Goal: Task Accomplishment & Management: Manage account settings

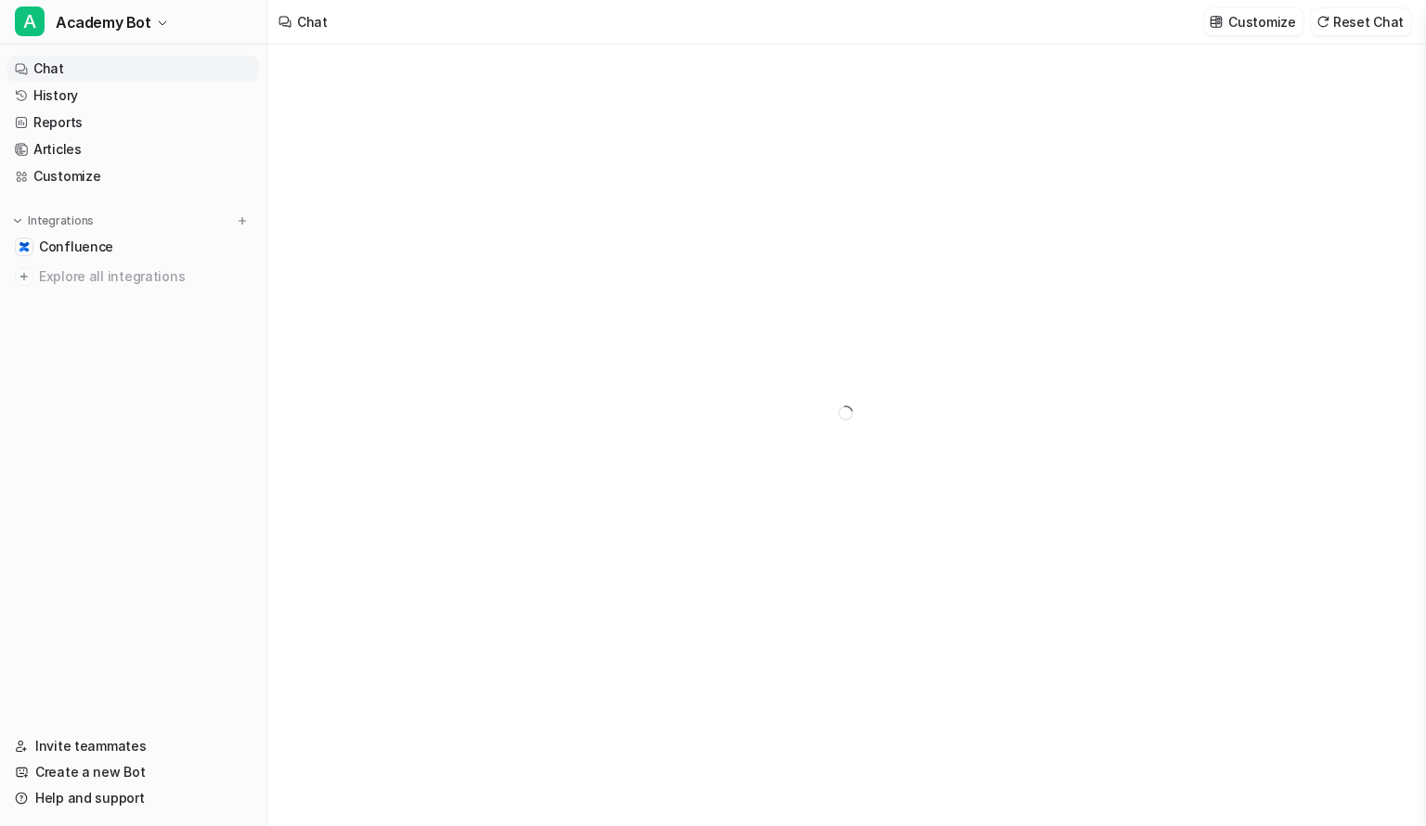
type textarea "**********"
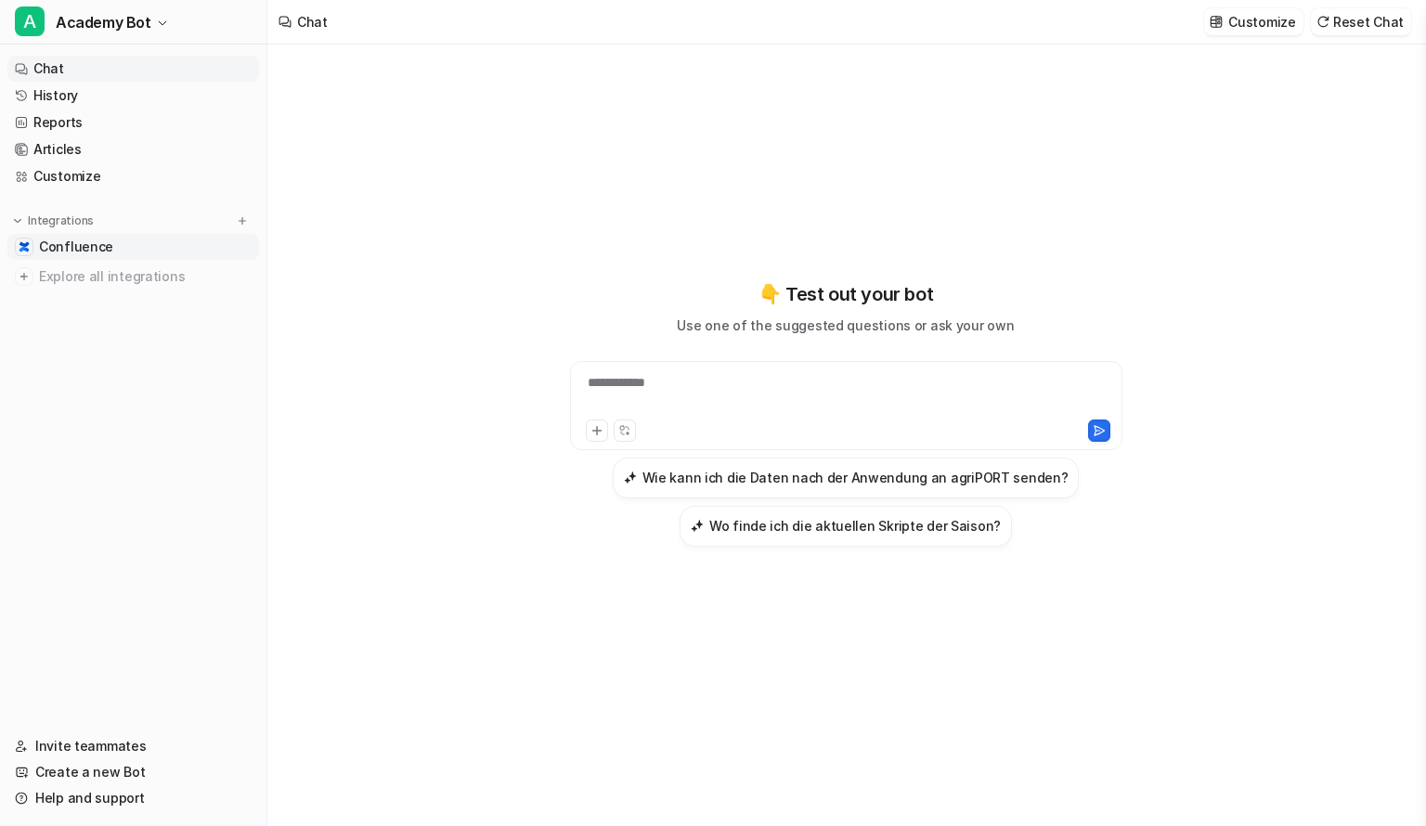
click at [143, 242] on link "Confluence" at bounding box center [133, 247] width 252 height 26
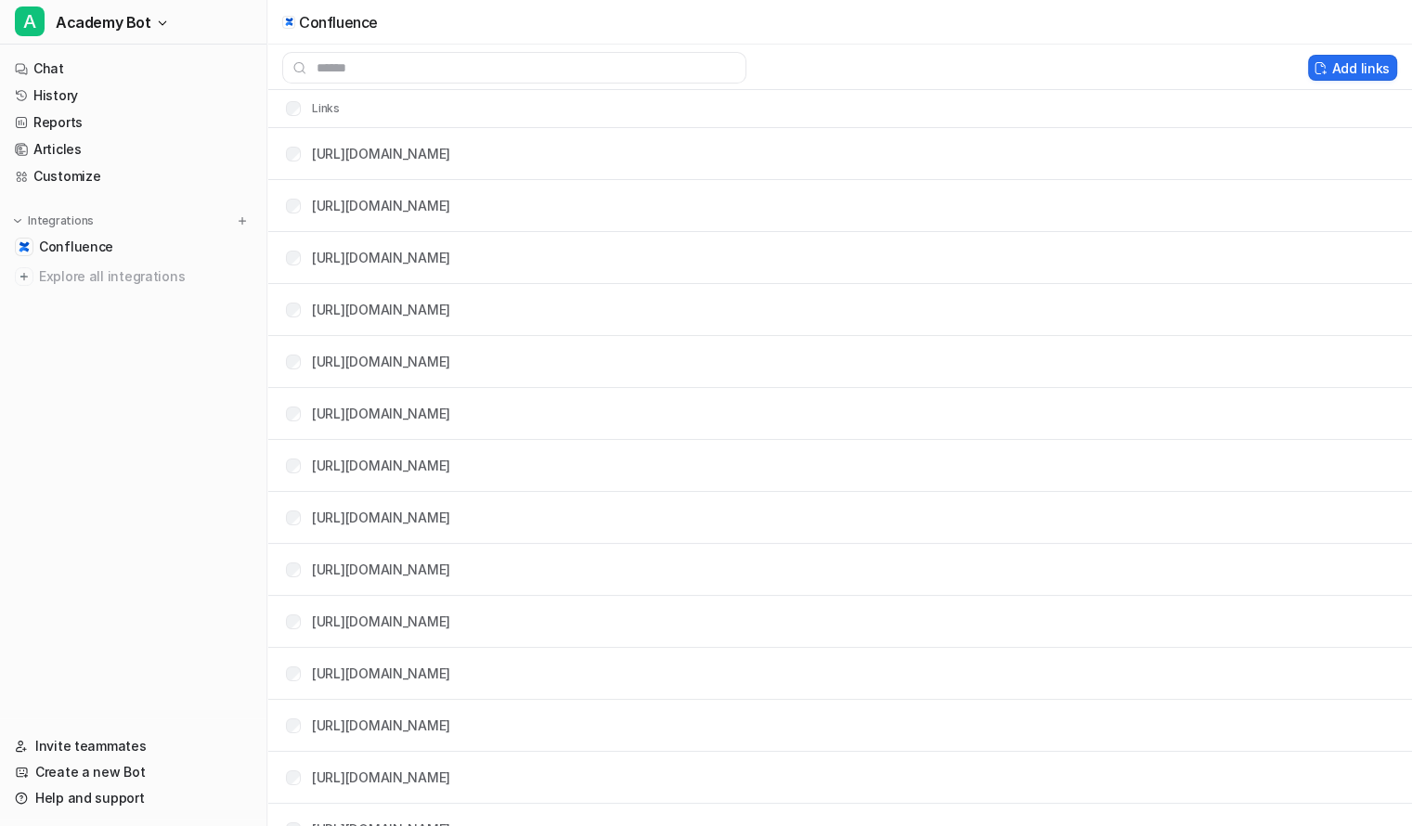
drag, startPoint x: 90, startPoint y: 246, endPoint x: 57, endPoint y: 394, distance: 151.4
click at [57, 394] on nav "Chat History Reports Articles Customize Integrations Confluence Explore all int…" at bounding box center [133, 383] width 266 height 670
click at [71, 250] on span "Confluence" at bounding box center [76, 247] width 74 height 19
click at [1232, 61] on button "Delete selected" at bounding box center [1223, 68] width 133 height 26
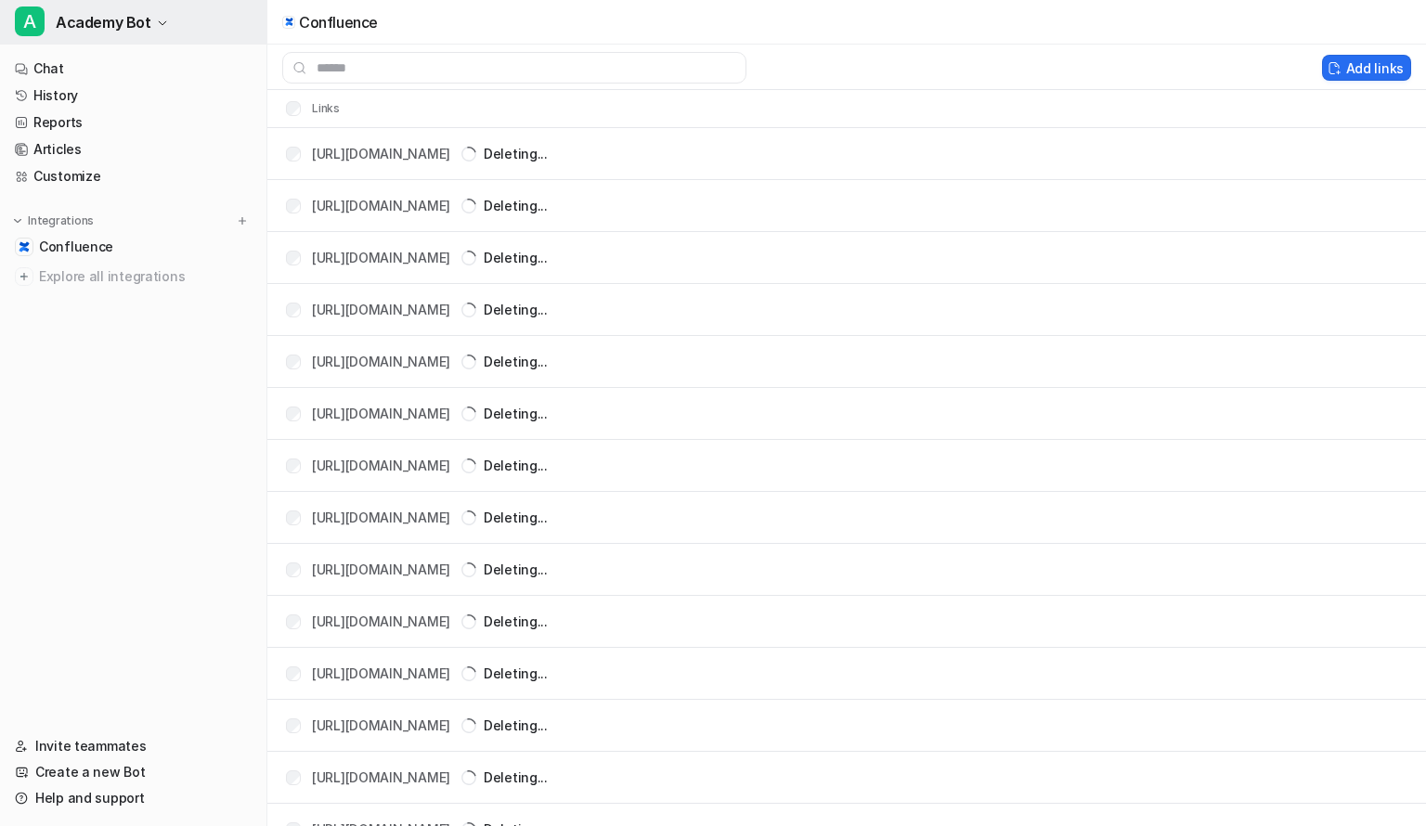
click at [157, 23] on icon "button" at bounding box center [162, 23] width 11 height 11
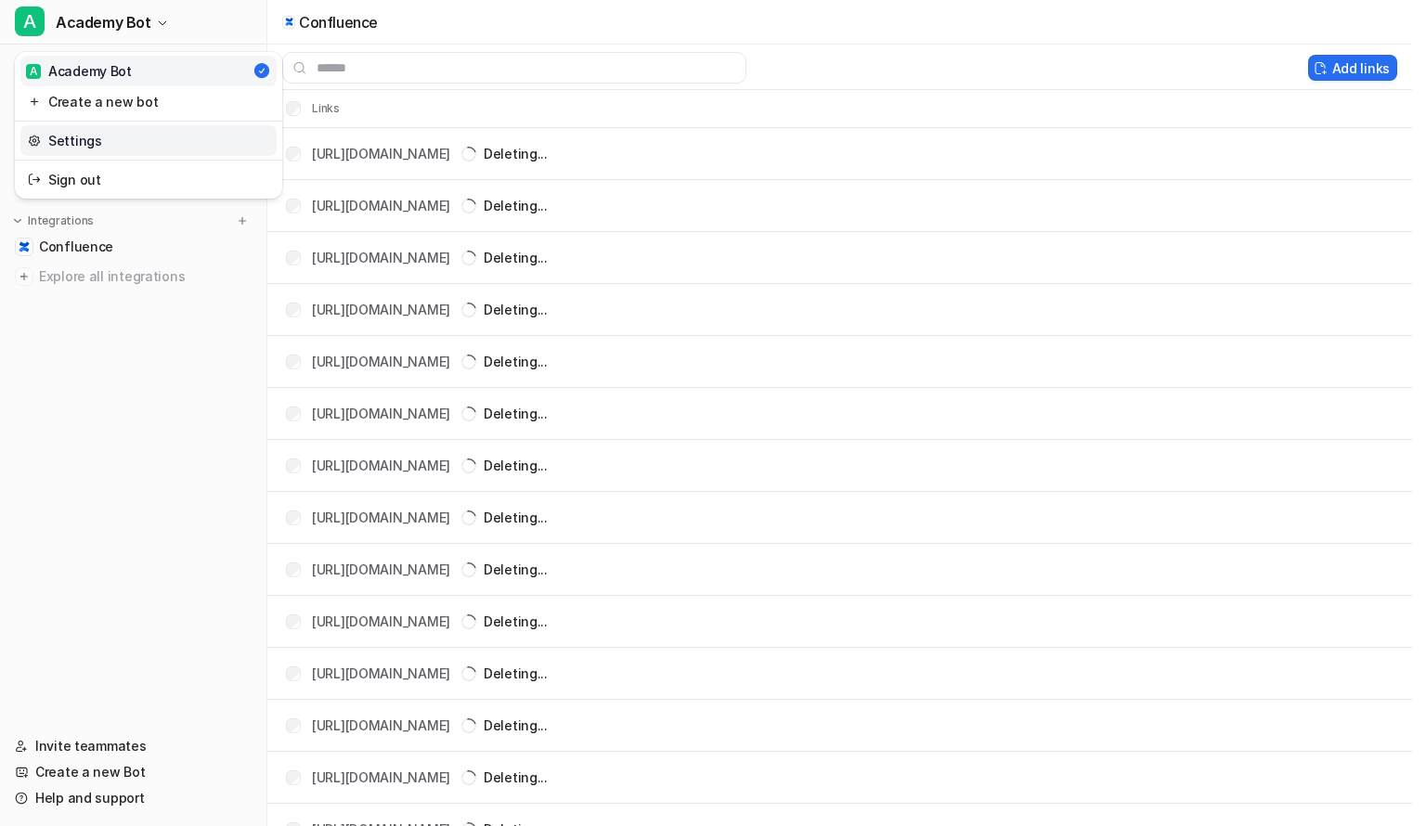
click at [136, 142] on link "Settings" at bounding box center [148, 140] width 256 height 31
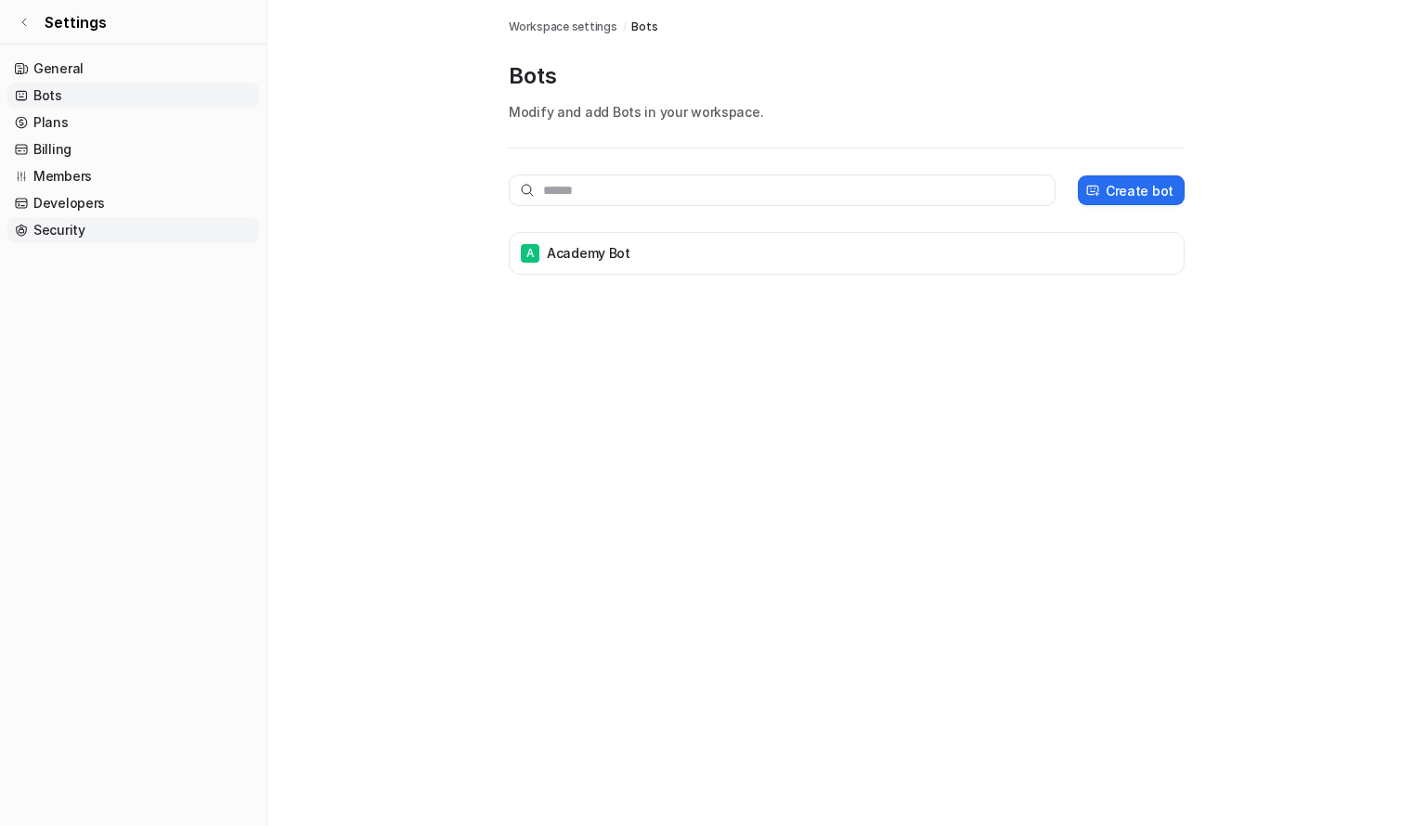
click at [87, 229] on link "Security" at bounding box center [133, 230] width 252 height 26
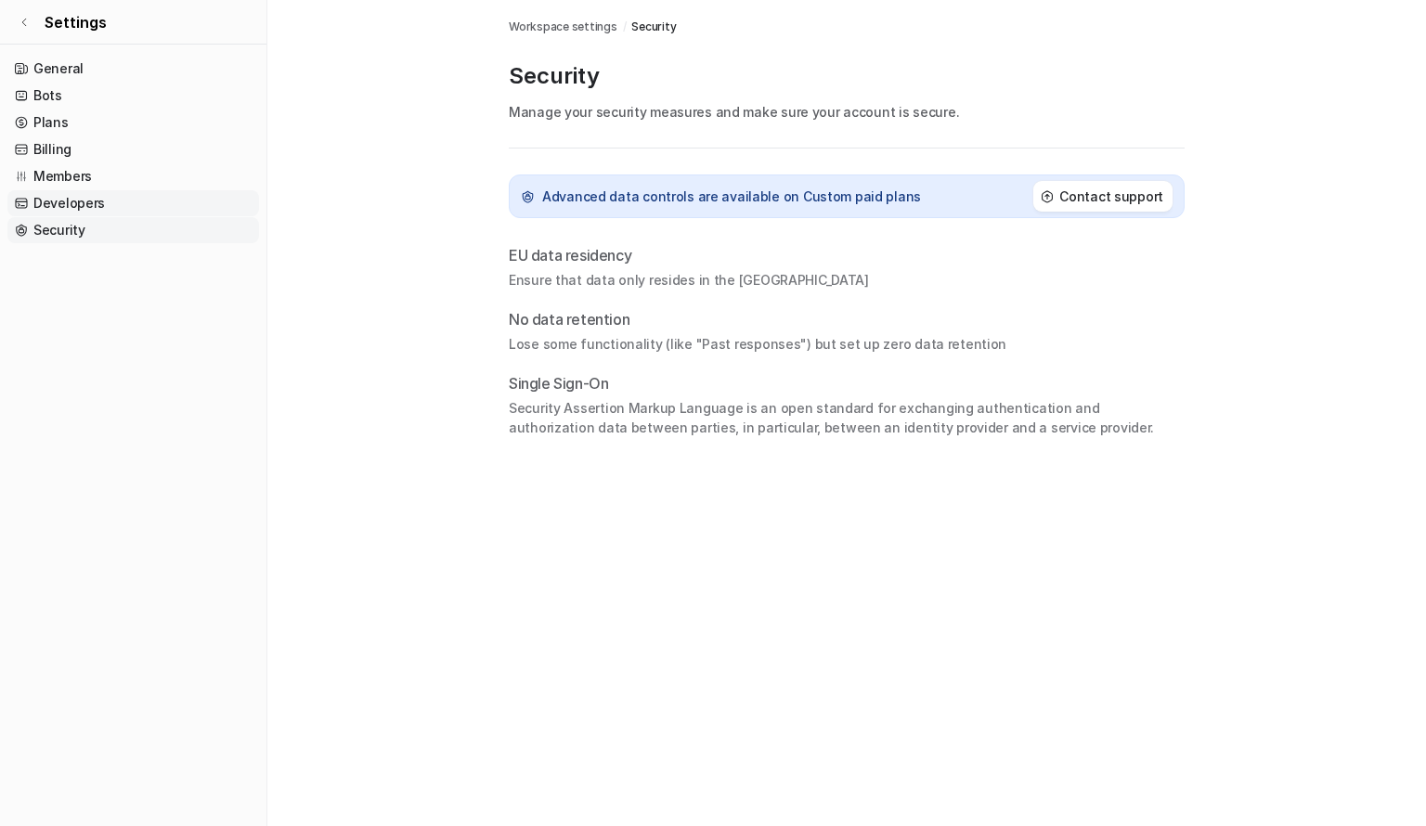
click at [107, 202] on link "Developers" at bounding box center [133, 203] width 252 height 26
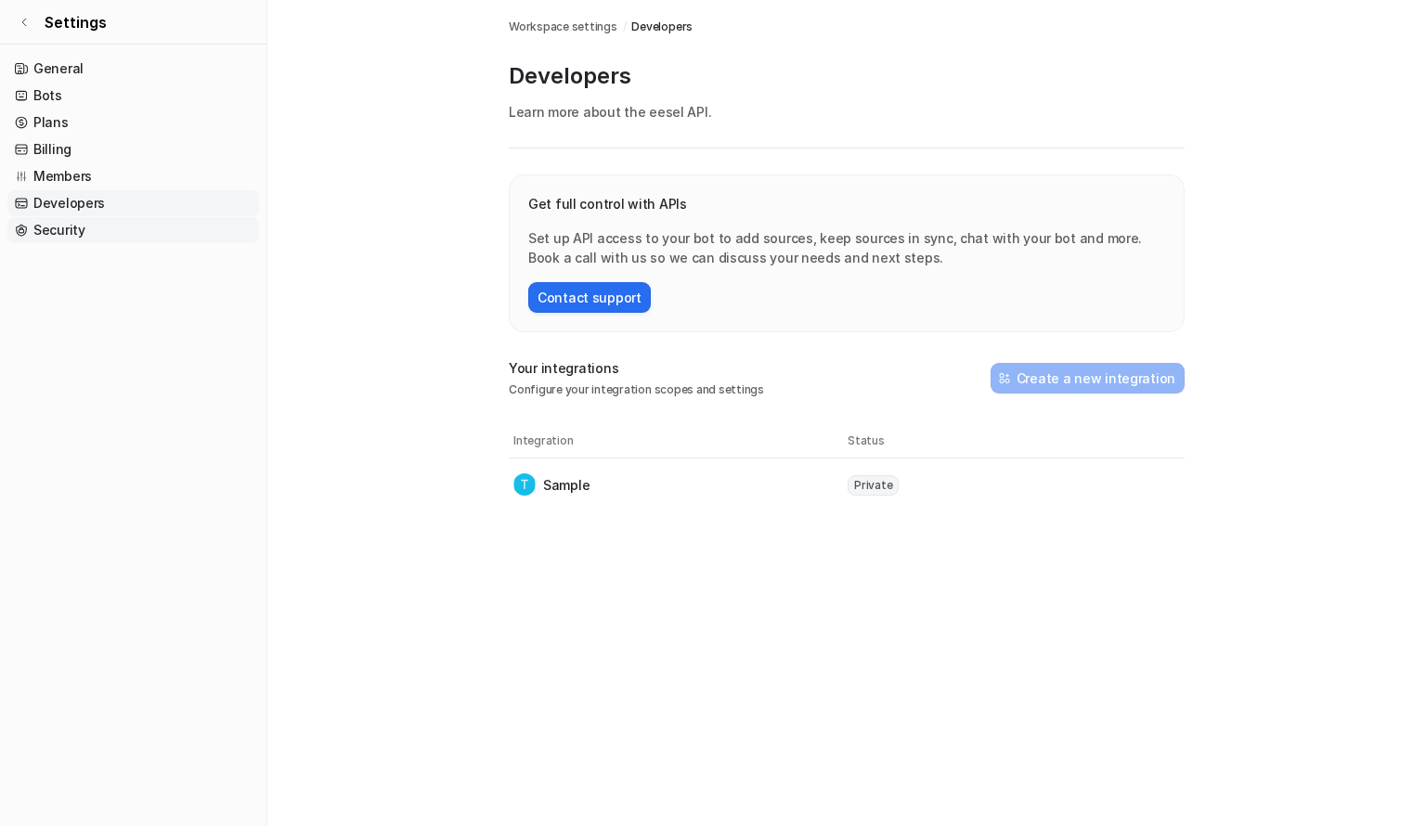
click at [98, 220] on link "Security" at bounding box center [133, 230] width 252 height 26
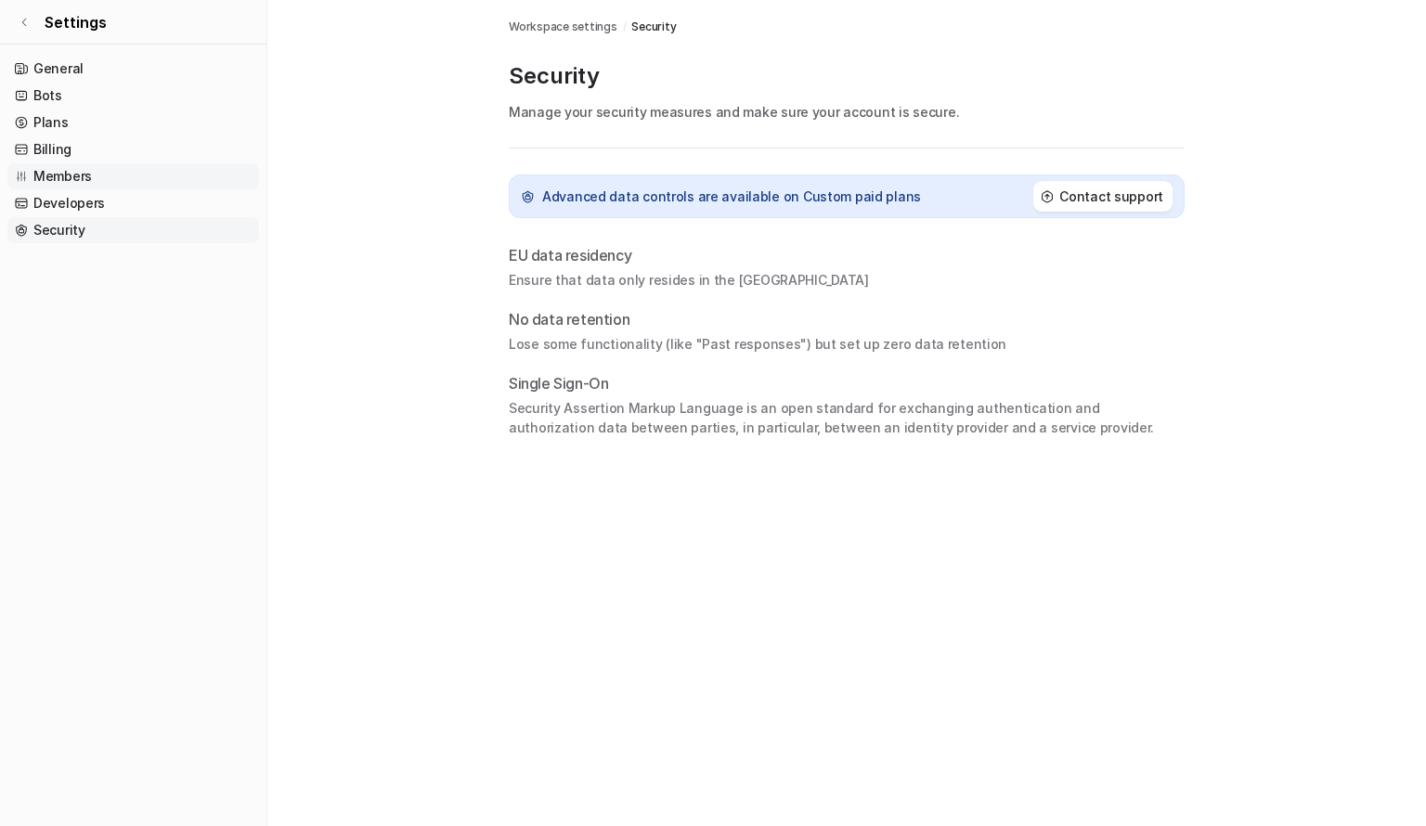
click at [100, 175] on link "Members" at bounding box center [133, 176] width 252 height 26
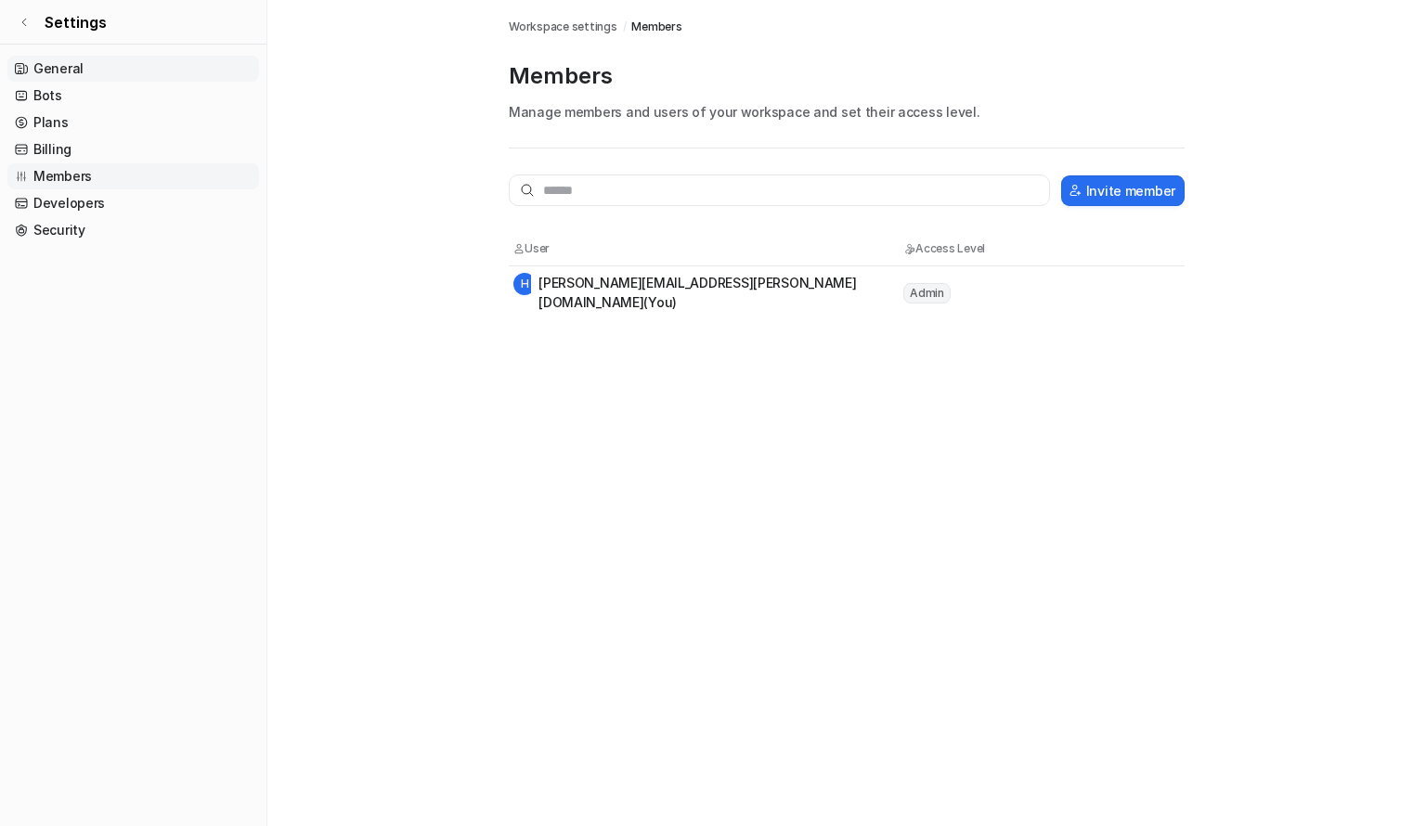
click at [104, 67] on link "General" at bounding box center [133, 69] width 252 height 26
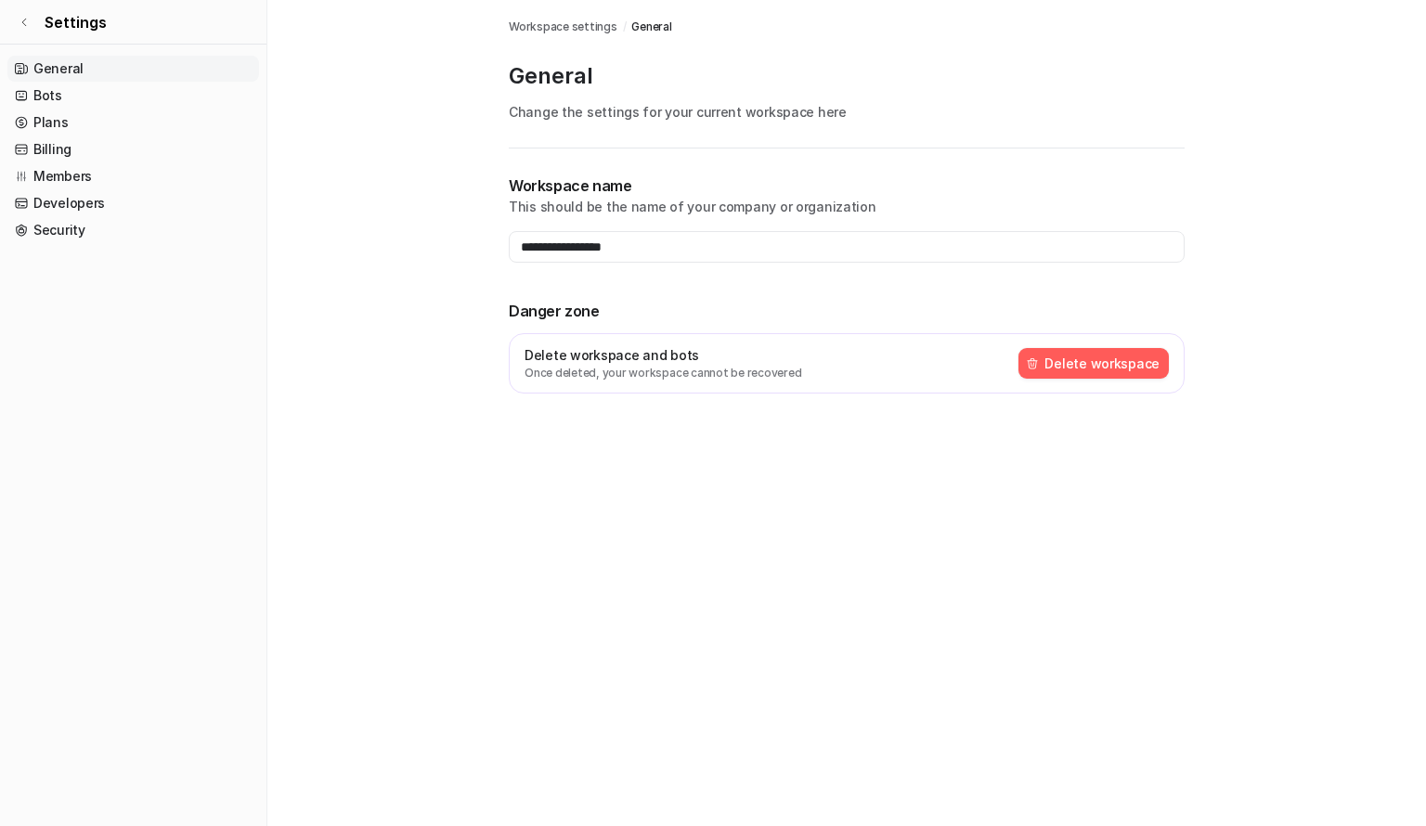
click at [1120, 368] on button "Delete workspace" at bounding box center [1093, 363] width 150 height 31
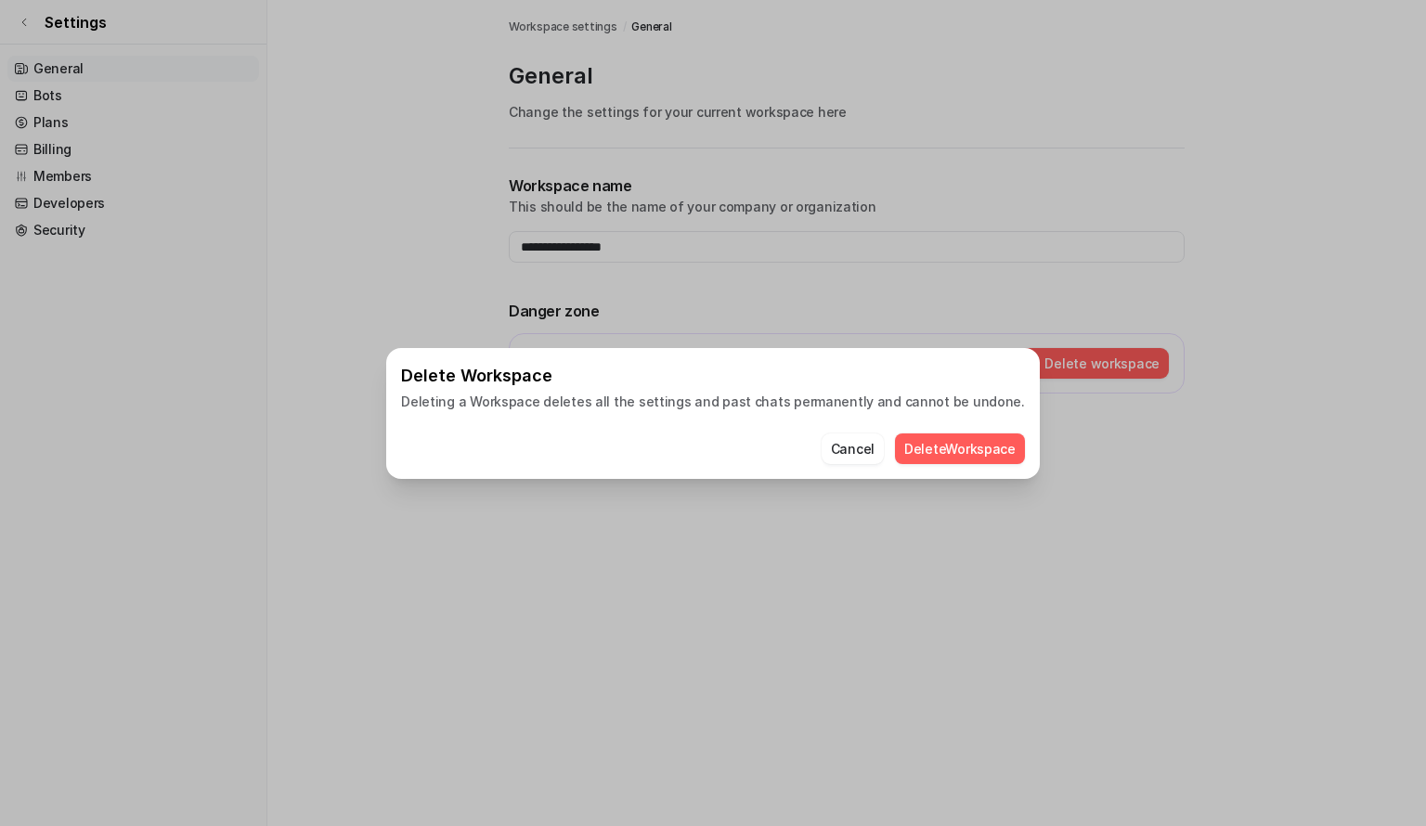
click at [976, 443] on button "Delete Workspace" at bounding box center [960, 449] width 130 height 31
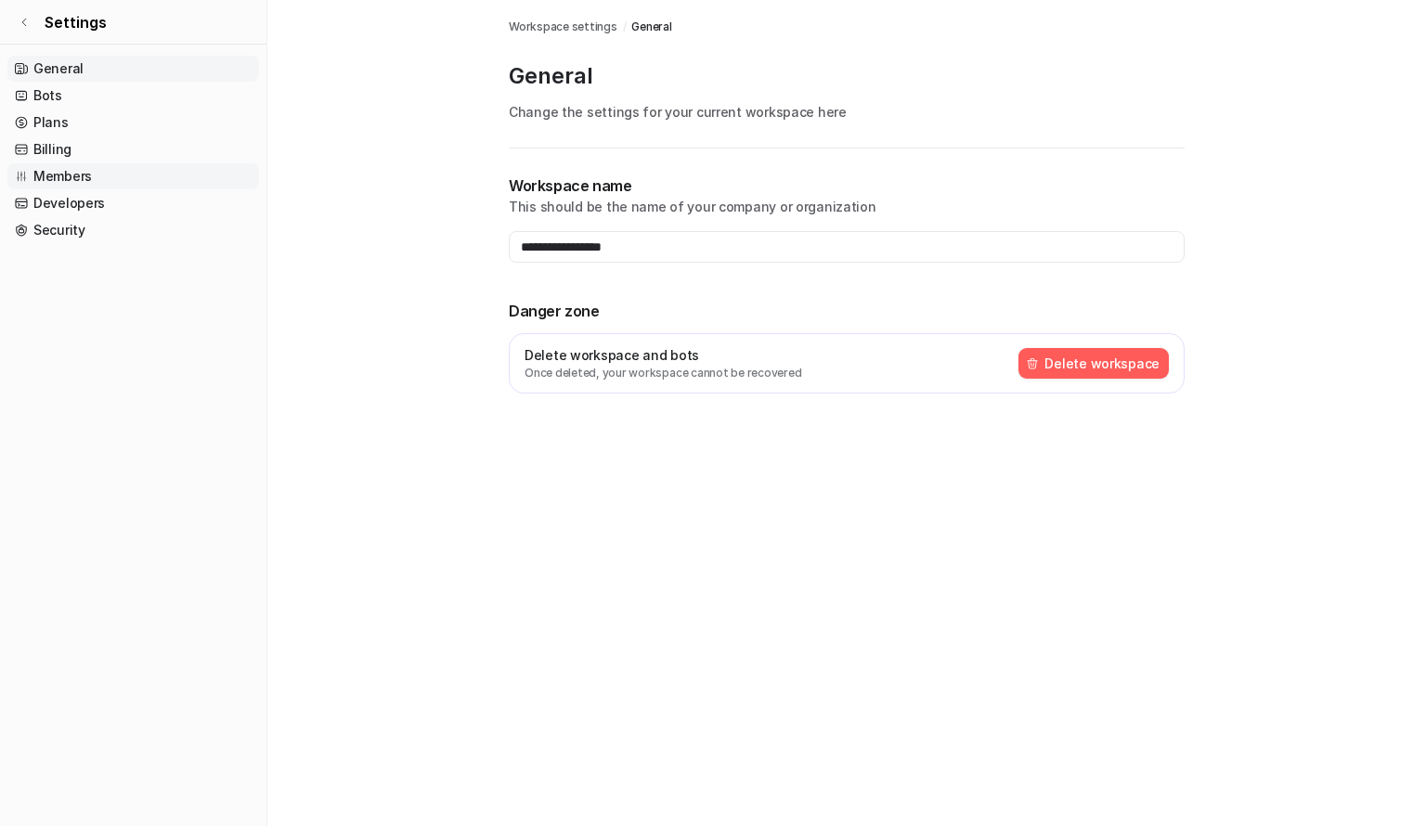
click at [100, 172] on link "Members" at bounding box center [133, 176] width 252 height 26
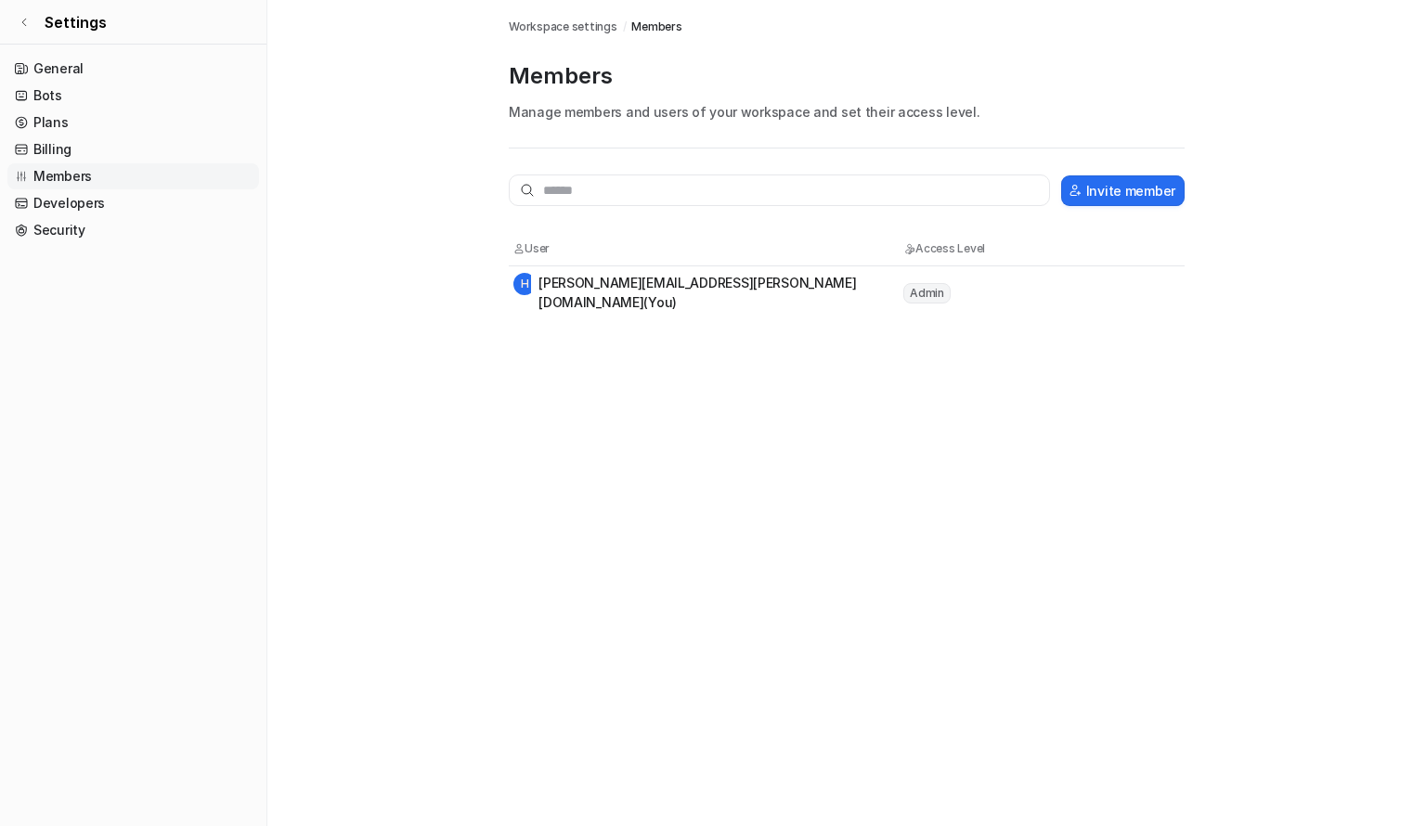
click at [709, 293] on div "[PERSON_NAME] [PERSON_NAME][EMAIL_ADDRESS][PERSON_NAME][DOMAIN_NAME] (You)" at bounding box center [707, 292] width 388 height 39
click at [108, 62] on link "General" at bounding box center [133, 69] width 252 height 26
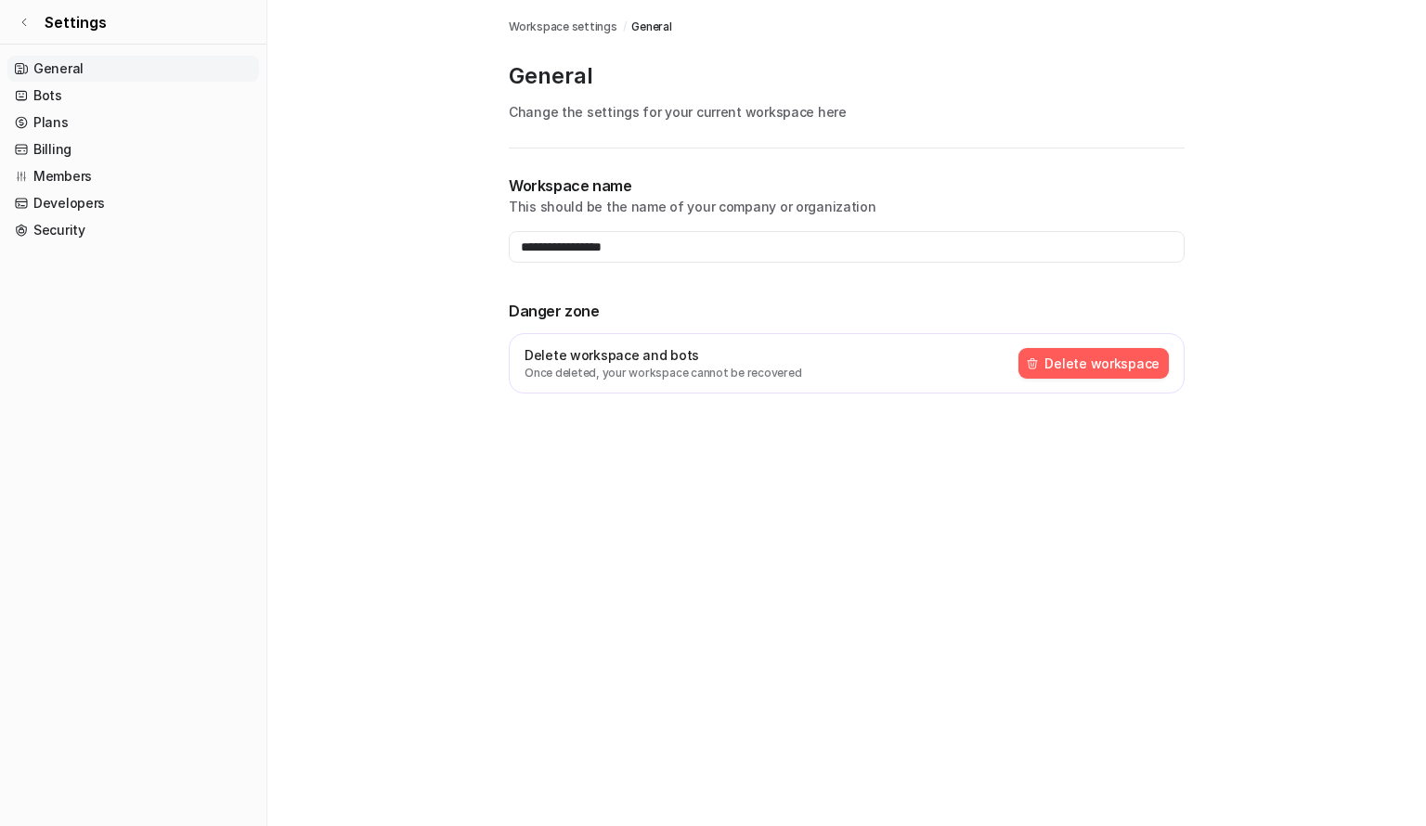
click at [1089, 355] on button "Delete workspace" at bounding box center [1093, 363] width 150 height 31
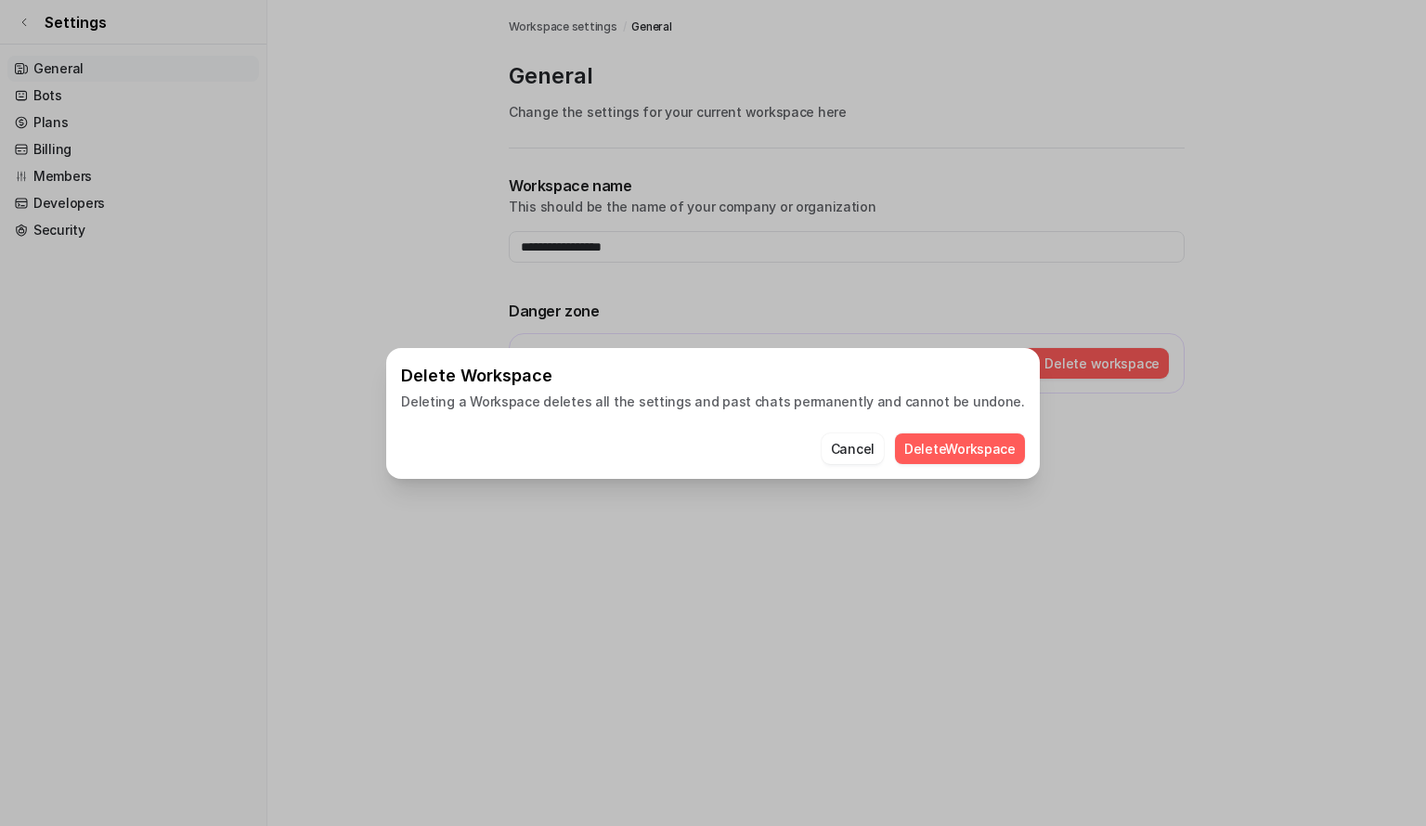
click at [943, 447] on button "Delete Workspace" at bounding box center [960, 449] width 130 height 31
